Goal: Task Accomplishment & Management: Manage account settings

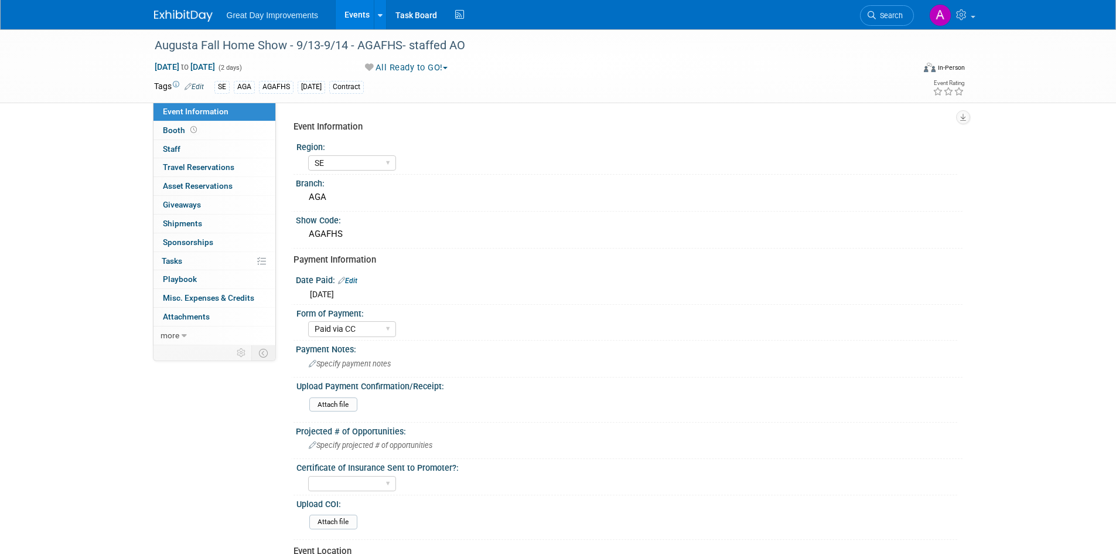
select select "SE"
select select "Paid via CC"
click at [183, 12] on img at bounding box center [183, 16] width 59 height 12
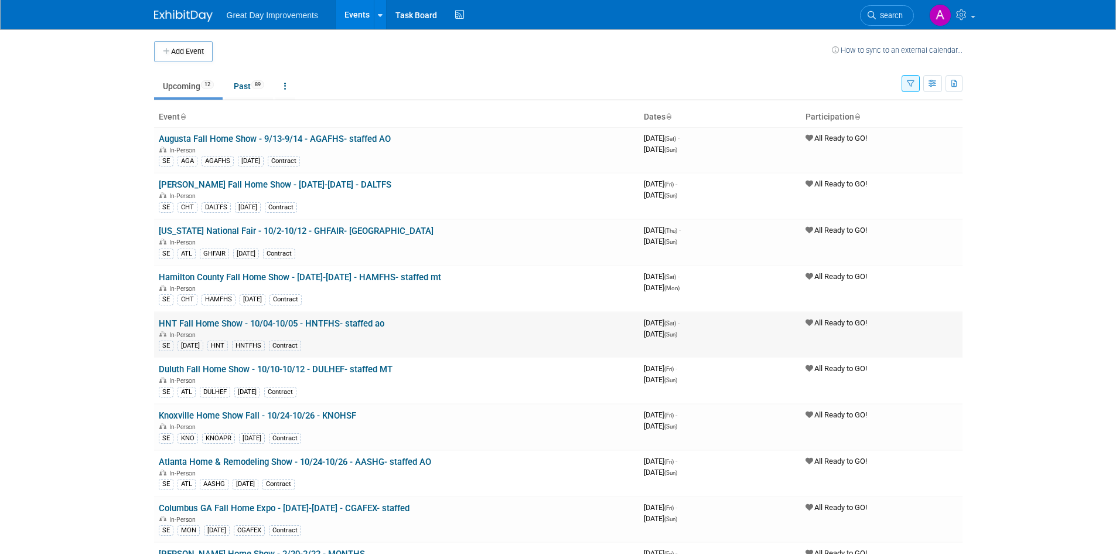
click at [347, 323] on link "HNT Fall Home Show - 10/04-10/05 - HNTFHS- staffed ao" at bounding box center [272, 323] width 226 height 11
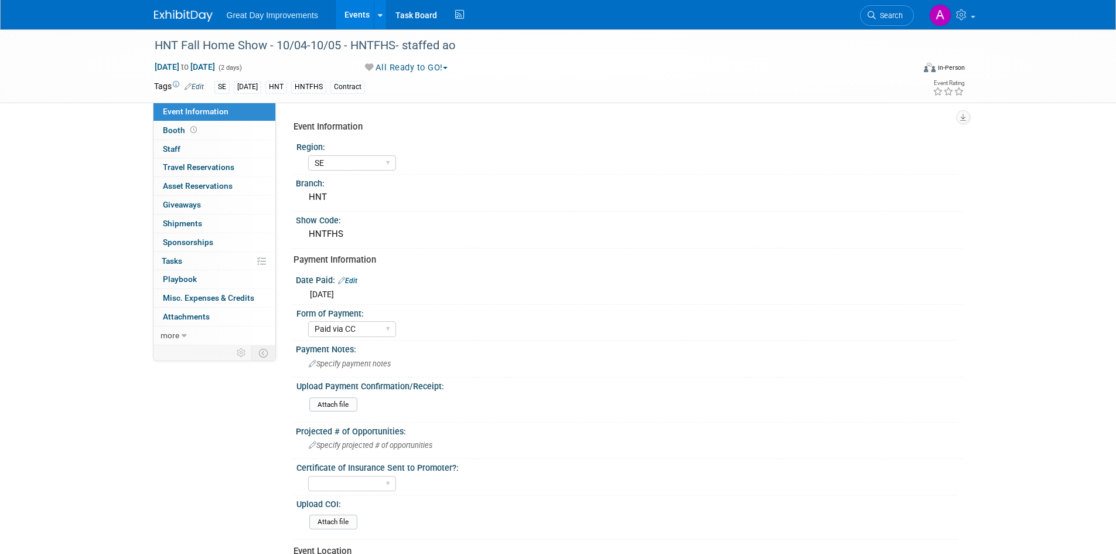
select select "SE"
select select "Paid via CC"
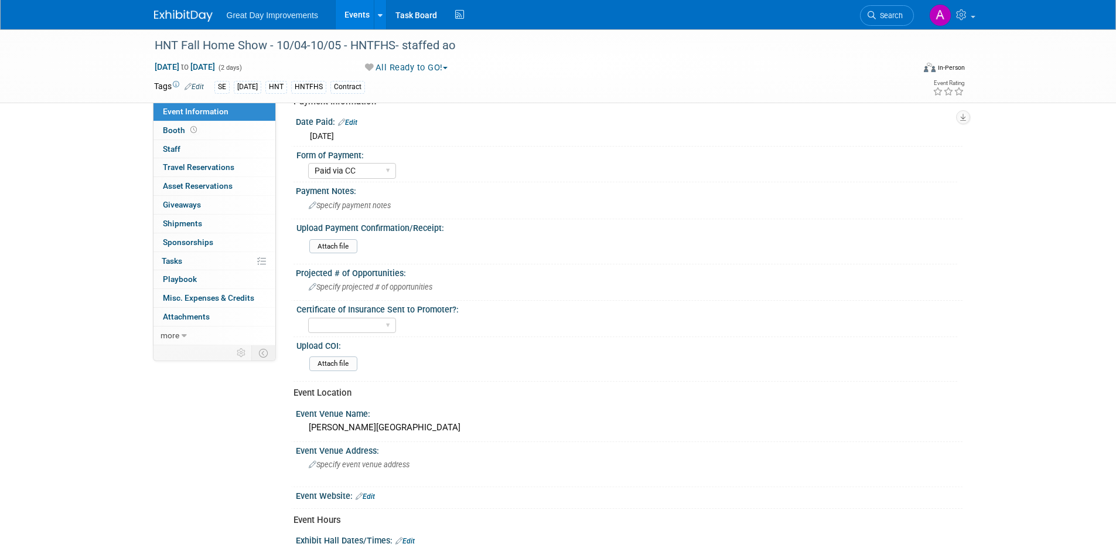
scroll to position [234, 0]
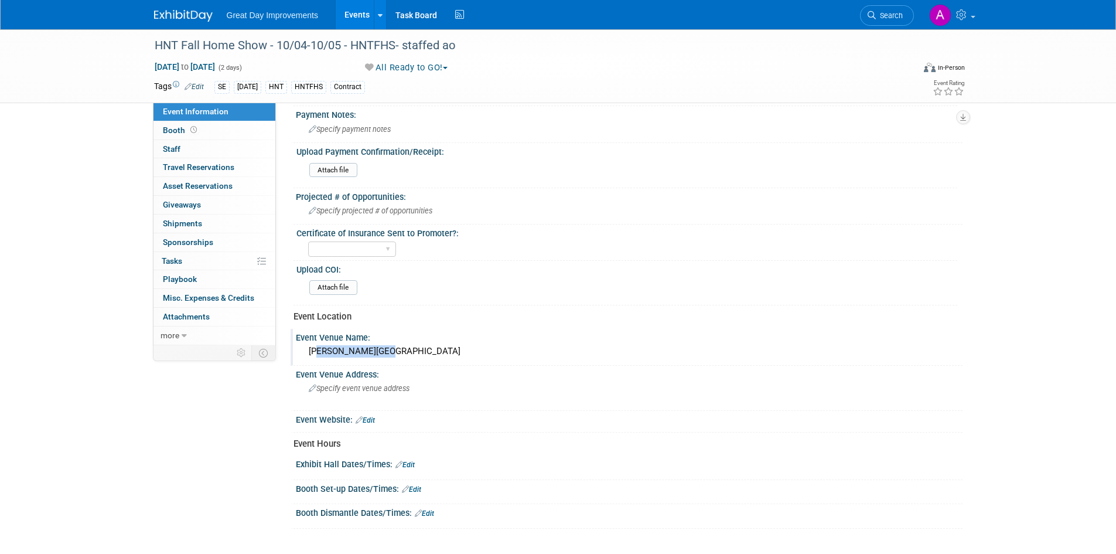
drag, startPoint x: 387, startPoint y: 355, endPoint x: 312, endPoint y: 351, distance: 75.7
click at [312, 351] on div "Von Braun Center" at bounding box center [629, 351] width 649 height 18
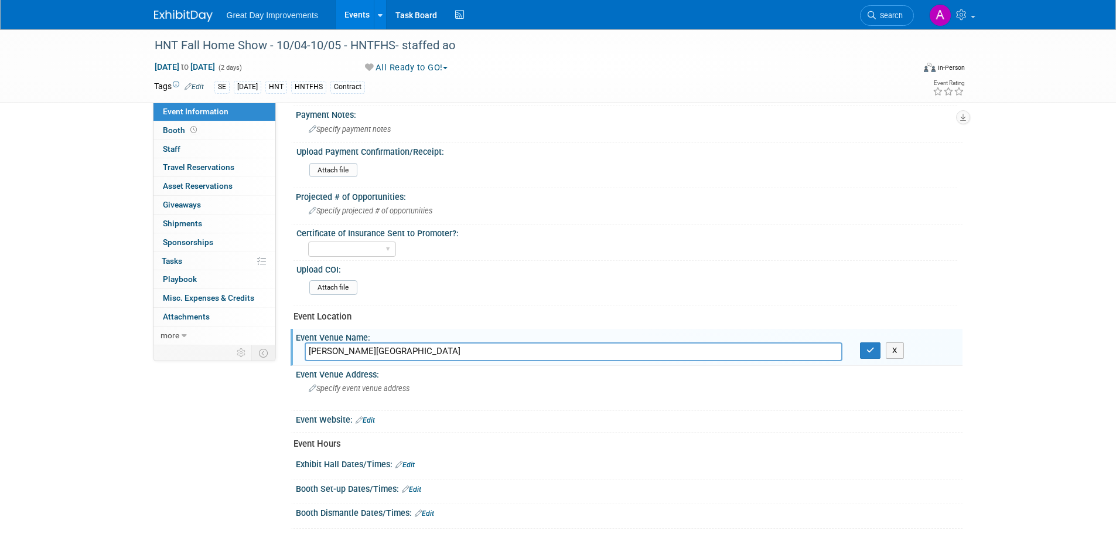
drag, startPoint x: 394, startPoint y: 355, endPoint x: 312, endPoint y: 353, distance: 81.5
click at [312, 353] on input "Von Braun Center" at bounding box center [574, 351] width 538 height 18
click at [302, 352] on div "Von Braun Center" at bounding box center [573, 351] width 555 height 18
drag, startPoint x: 308, startPoint y: 350, endPoint x: 384, endPoint y: 356, distance: 77.0
click at [384, 356] on input "Von Braun Center" at bounding box center [574, 351] width 538 height 18
